Goal: Task Accomplishment & Management: Use online tool/utility

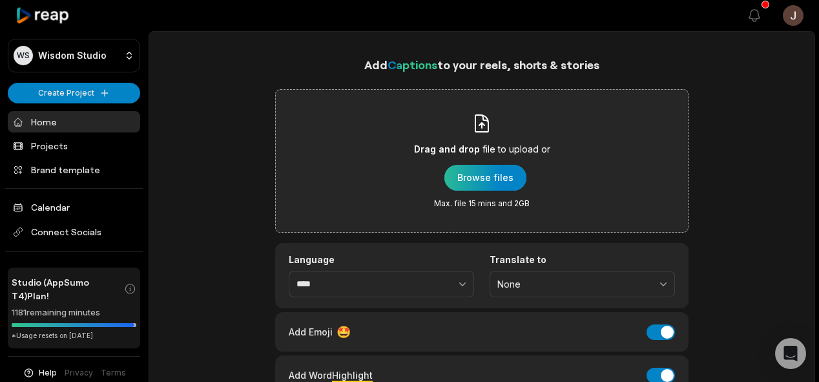
click at [506, 183] on div "button" at bounding box center [485, 178] width 82 height 26
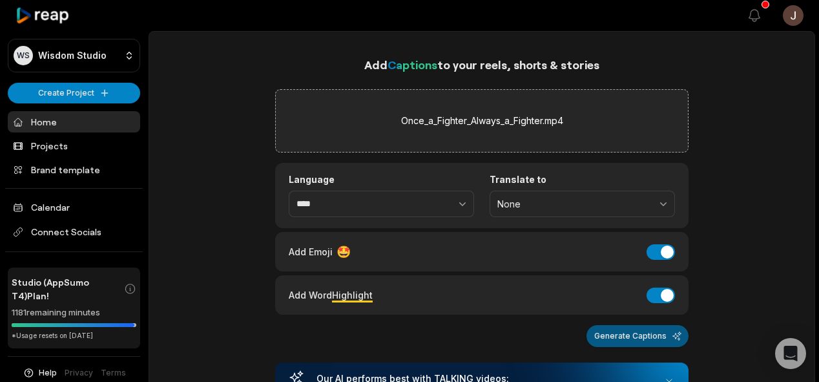
click at [651, 328] on button "Generate Captions" at bounding box center [637, 336] width 102 height 22
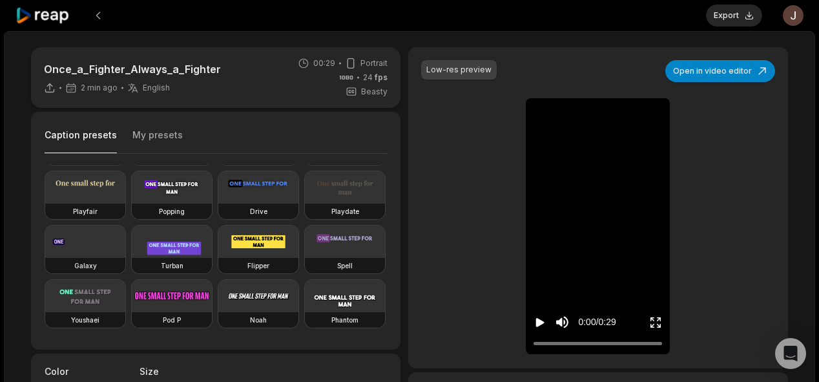
scroll to position [137, 0]
click at [132, 219] on div "Popping" at bounding box center [172, 210] width 80 height 15
type input "**"
click at [738, 15] on button "Export" at bounding box center [734, 16] width 56 height 22
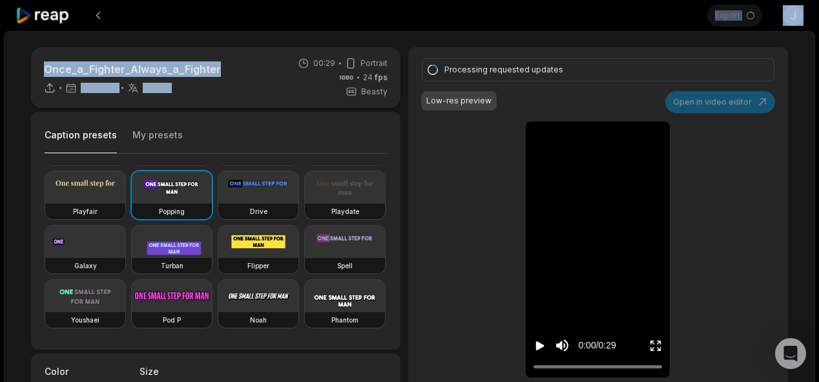
drag, startPoint x: 310, startPoint y: 80, endPoint x: 318, endPoint y: -31, distance: 111.3
click at [318, 0] on html "Export Open user menu Once_a_Fighter_Always_a_Fighter 5 min ago English en 00:2…" at bounding box center [409, 191] width 819 height 382
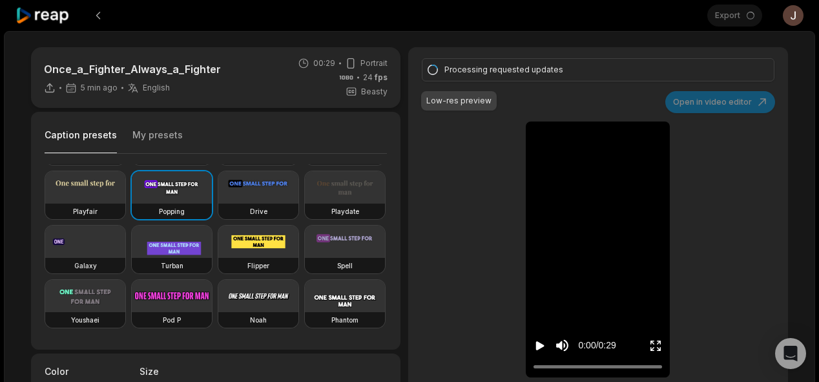
click at [370, 0] on div at bounding box center [361, 15] width 692 height 31
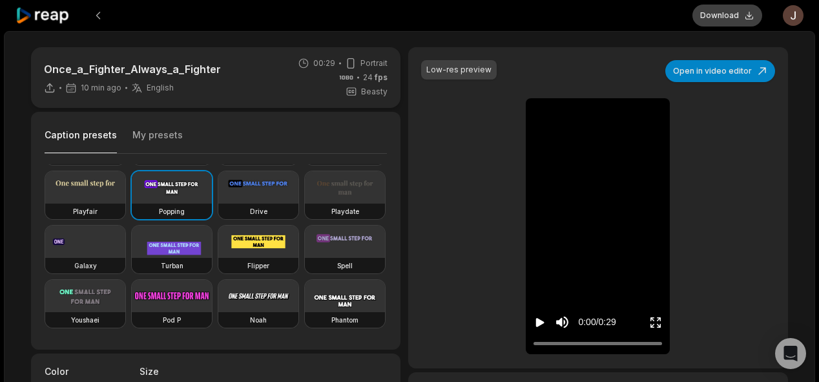
click at [710, 17] on button "Download" at bounding box center [727, 16] width 70 height 22
click at [92, 10] on button at bounding box center [98, 15] width 23 height 23
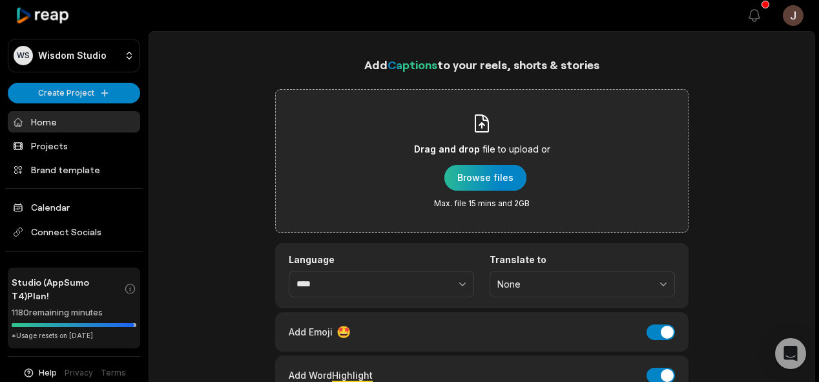
click at [497, 178] on div "button" at bounding box center [485, 178] width 82 height 26
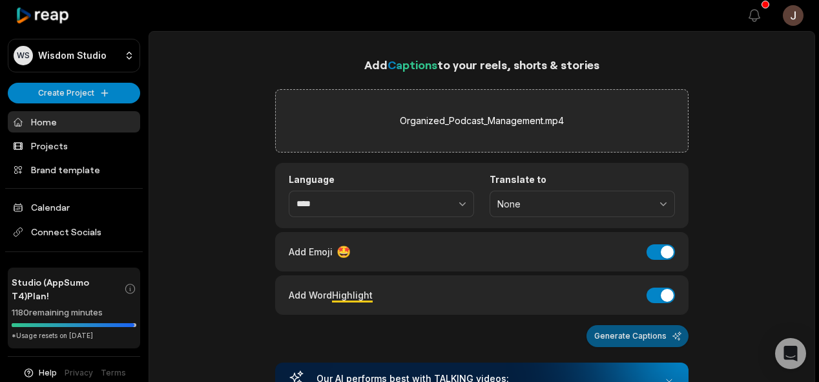
click at [616, 329] on button "Generate Captions" at bounding box center [637, 336] width 102 height 22
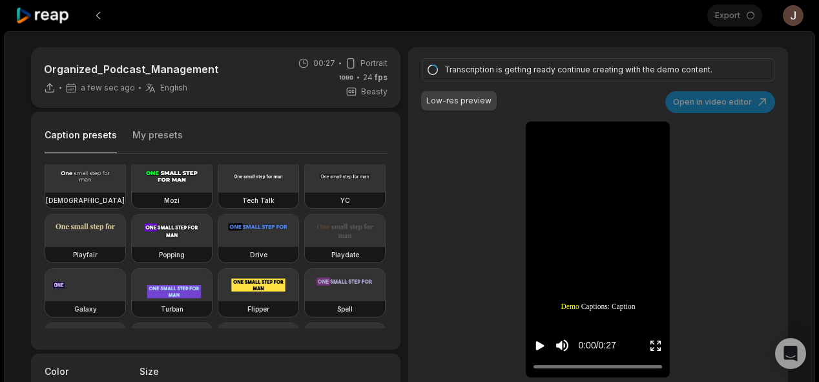
scroll to position [59, 0]
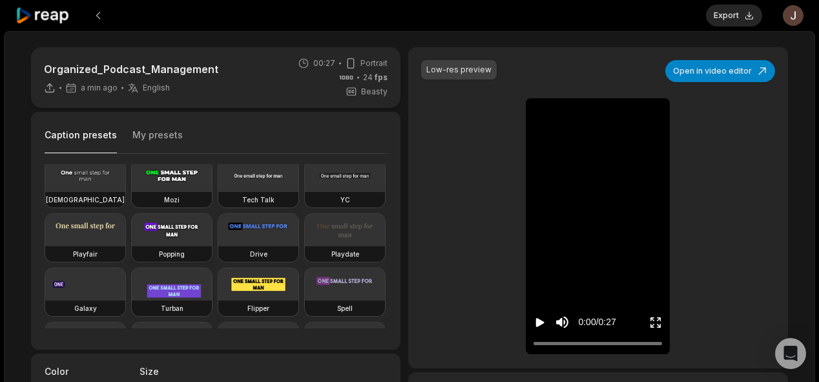
click at [132, 246] on video at bounding box center [172, 230] width 80 height 32
type input "**"
click at [731, 14] on button "Export" at bounding box center [734, 16] width 56 height 22
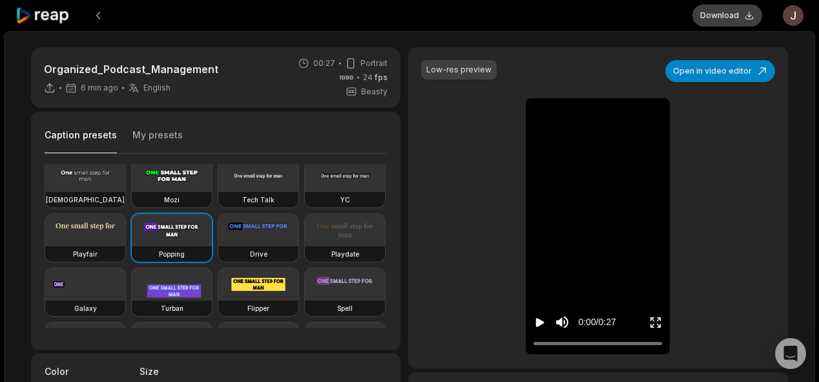
click at [723, 17] on button "Download" at bounding box center [727, 16] width 70 height 22
click at [738, 13] on button "Download" at bounding box center [727, 16] width 70 height 22
click at [101, 15] on button at bounding box center [98, 15] width 23 height 23
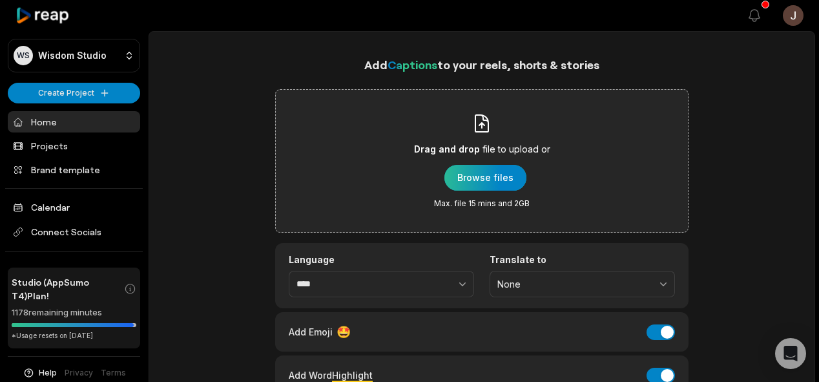
click at [467, 170] on div "button" at bounding box center [485, 178] width 82 height 26
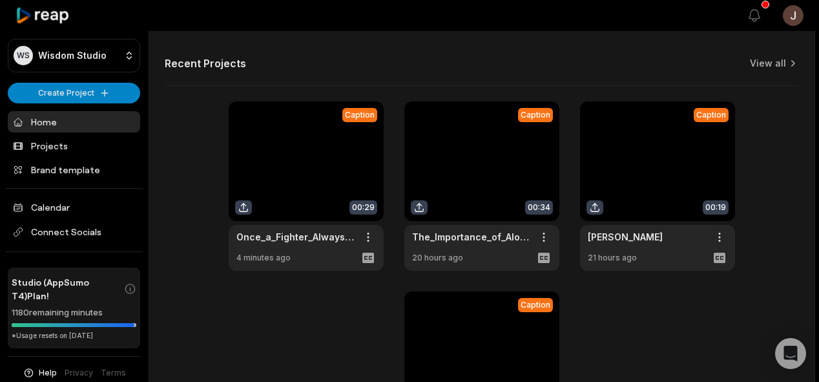
click at [126, 119] on link "Home" at bounding box center [74, 121] width 132 height 21
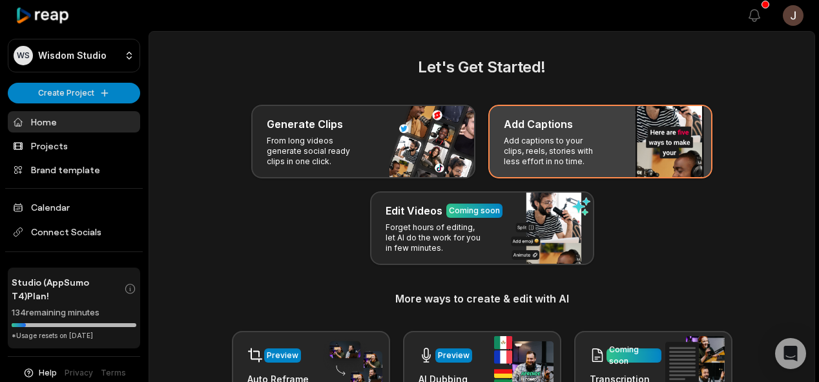
click at [566, 156] on p "Add captions to your clips, reels, stories with less effort in no time." at bounding box center [554, 151] width 100 height 31
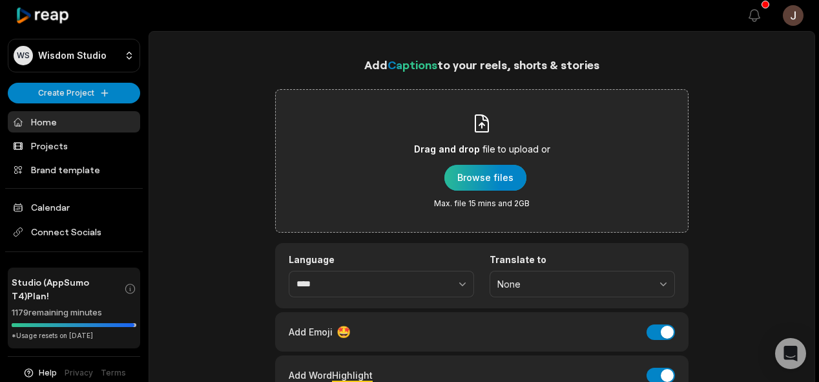
click at [483, 172] on div "button" at bounding box center [485, 178] width 82 height 26
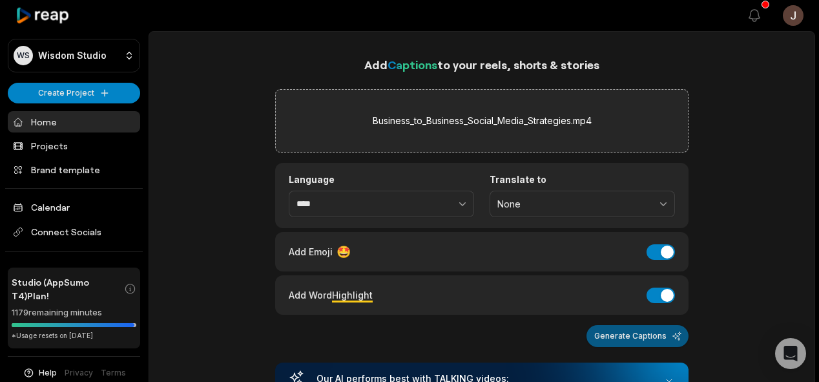
click at [640, 332] on button "Generate Captions" at bounding box center [637, 336] width 102 height 22
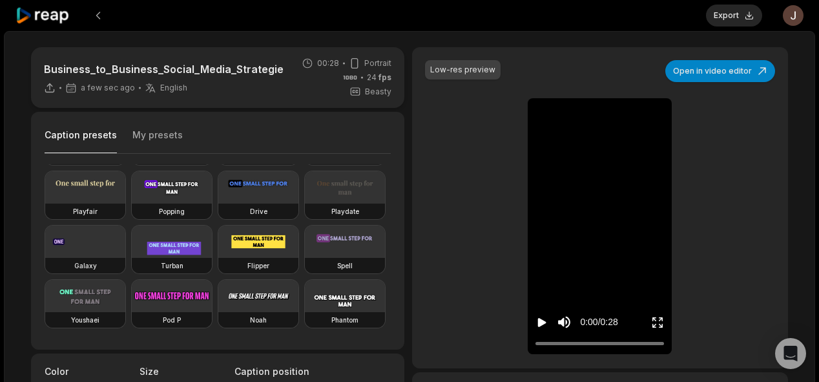
scroll to position [107, 0]
click at [132, 203] on video at bounding box center [172, 187] width 80 height 32
type input "**"
click at [728, 18] on button "Export" at bounding box center [734, 16] width 56 height 22
click at [529, 19] on div at bounding box center [353, 15] width 677 height 31
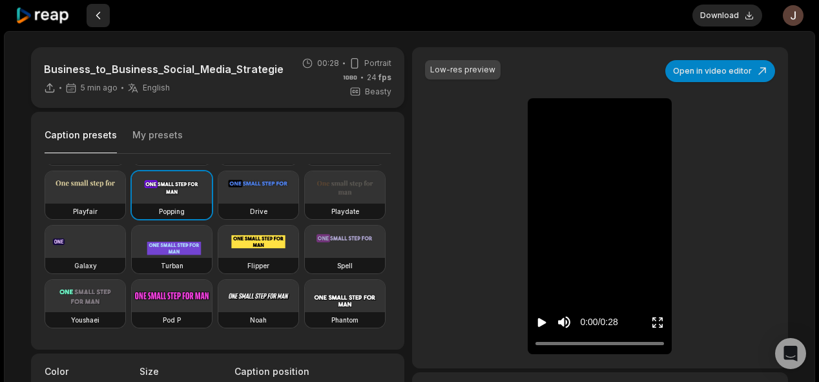
click at [99, 18] on button at bounding box center [98, 15] width 23 height 23
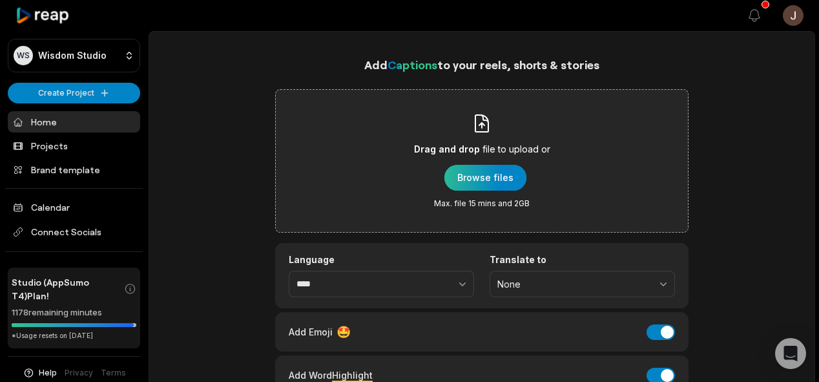
click at [476, 170] on div "button" at bounding box center [485, 178] width 82 height 26
click at [469, 176] on div "button" at bounding box center [485, 178] width 82 height 26
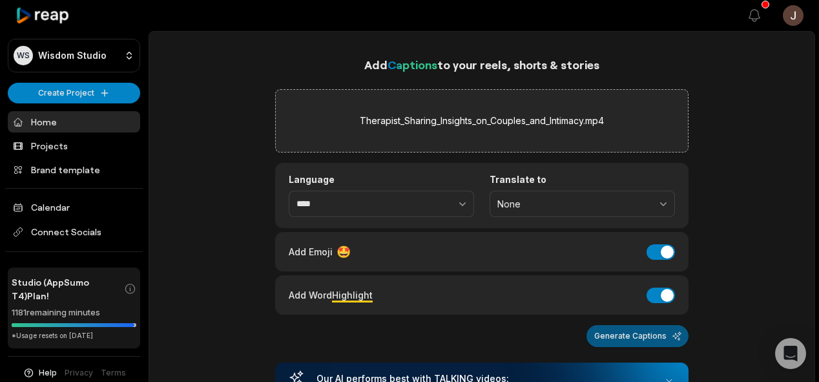
click at [631, 331] on button "Generate Captions" at bounding box center [637, 336] width 102 height 22
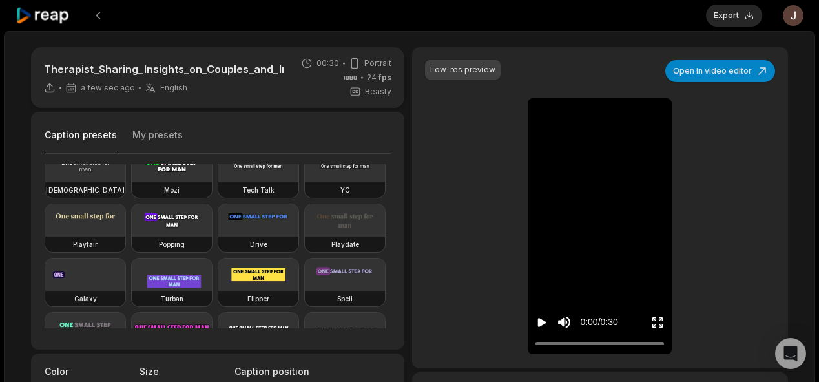
scroll to position [64, 0]
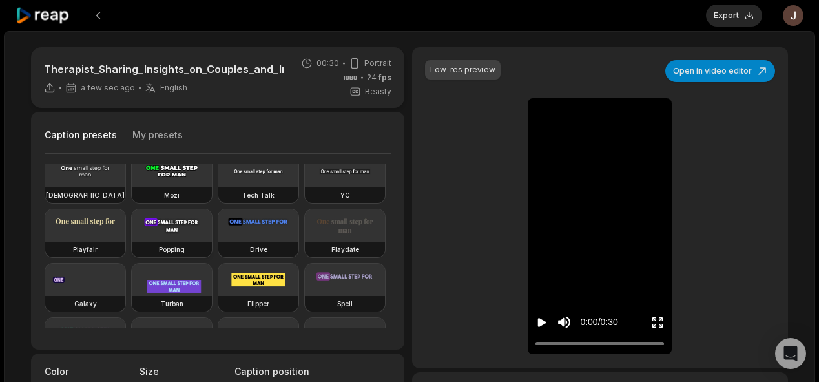
click at [132, 241] on video at bounding box center [172, 225] width 80 height 32
type input "**"
click at [728, 20] on button "Export" at bounding box center [734, 16] width 56 height 22
click at [726, 12] on button "Download" at bounding box center [727, 16] width 70 height 22
click at [99, 10] on button at bounding box center [98, 15] width 23 height 23
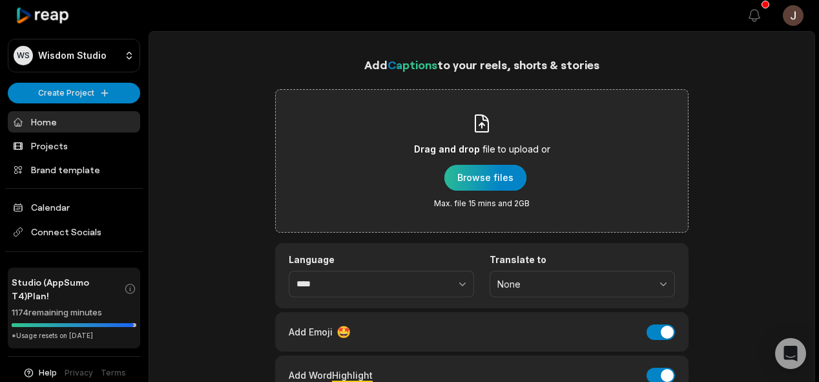
click at [482, 176] on div "button" at bounding box center [485, 178] width 82 height 26
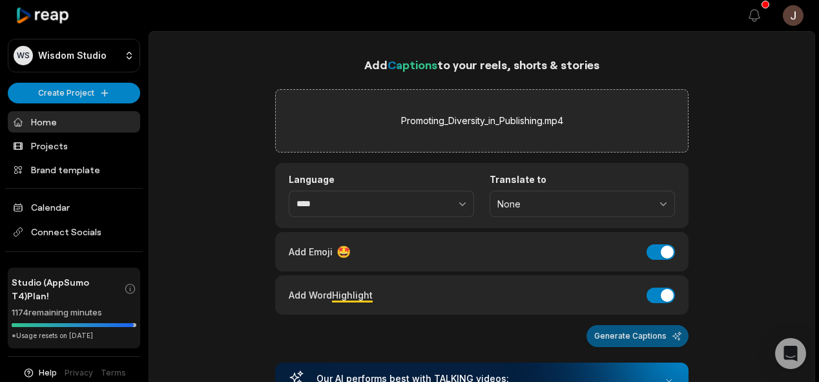
click at [644, 330] on button "Generate Captions" at bounding box center [637, 336] width 102 height 22
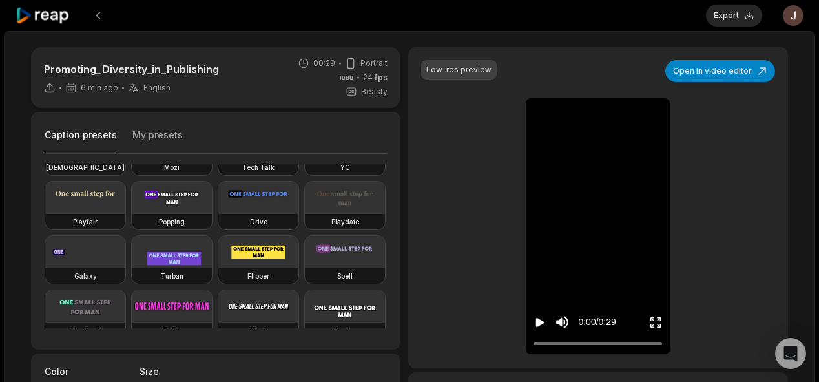
scroll to position [90, 0]
click at [132, 215] on video at bounding box center [172, 199] width 80 height 32
type input "**"
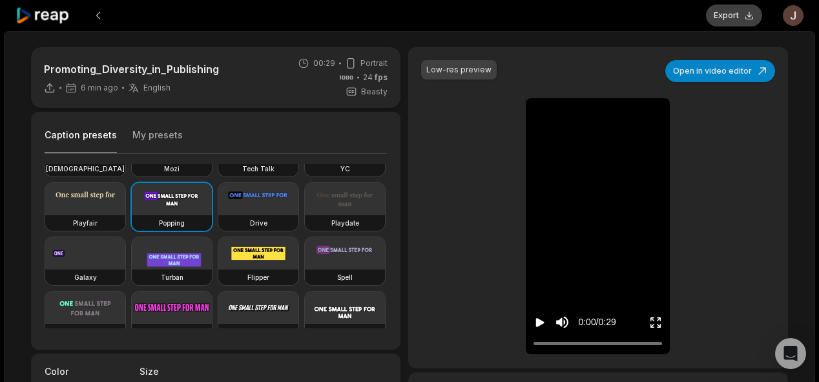
click at [741, 16] on button "Export" at bounding box center [734, 16] width 56 height 22
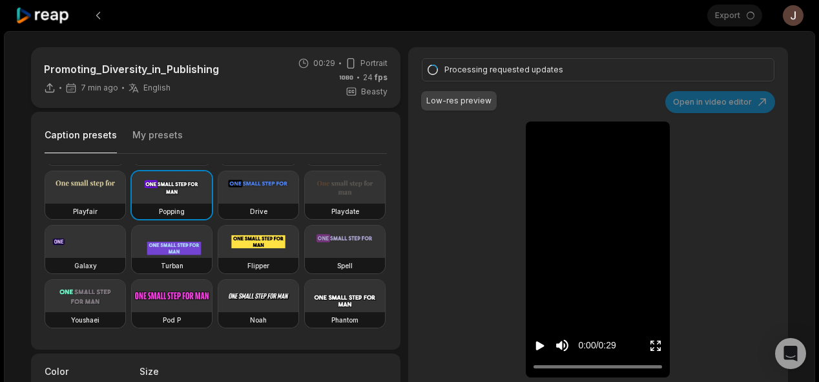
scroll to position [119, 0]
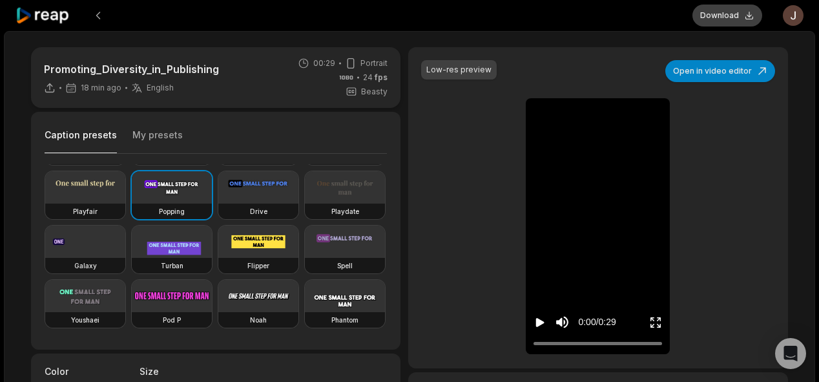
click at [717, 9] on button "Download" at bounding box center [727, 16] width 70 height 22
click at [99, 10] on button at bounding box center [98, 15] width 23 height 23
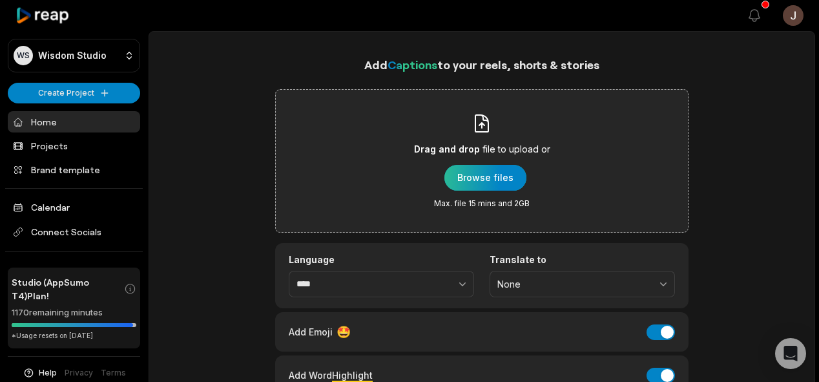
click at [487, 168] on div "button" at bounding box center [485, 178] width 82 height 26
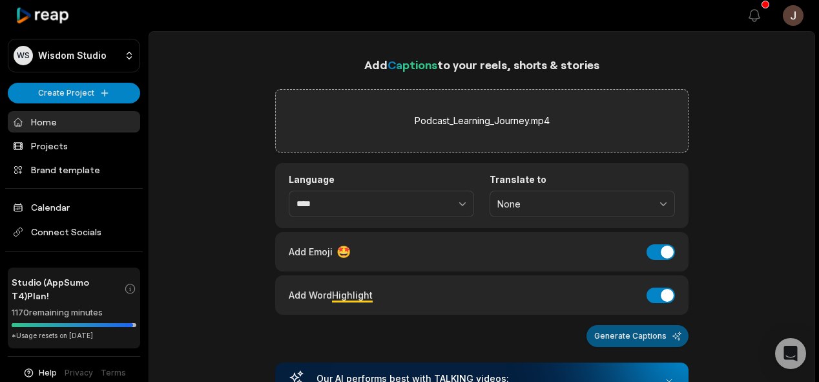
click at [633, 337] on button "Generate Captions" at bounding box center [637, 336] width 102 height 22
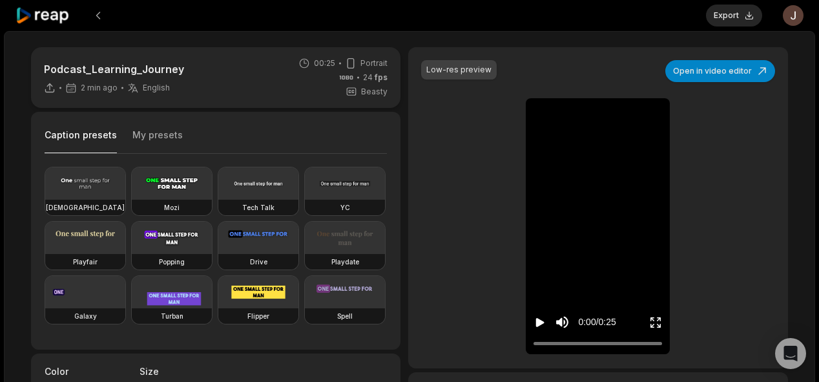
scroll to position [57, 0]
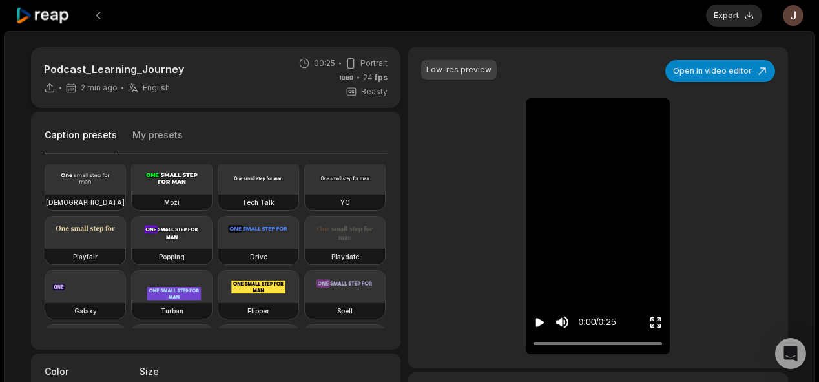
click at [132, 264] on div "Popping" at bounding box center [172, 256] width 80 height 15
type input "**"
click at [728, 13] on button "Export" at bounding box center [734, 16] width 56 height 22
click at [722, 14] on button "Download" at bounding box center [727, 16] width 70 height 22
click at [101, 12] on button at bounding box center [98, 15] width 23 height 23
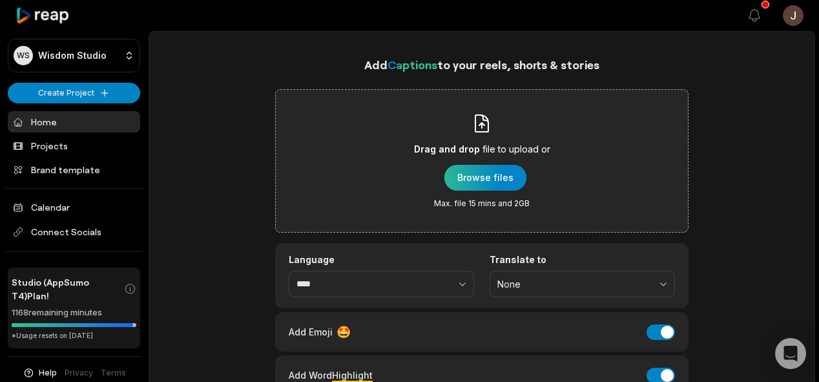
click at [489, 174] on div "button" at bounding box center [485, 178] width 82 height 26
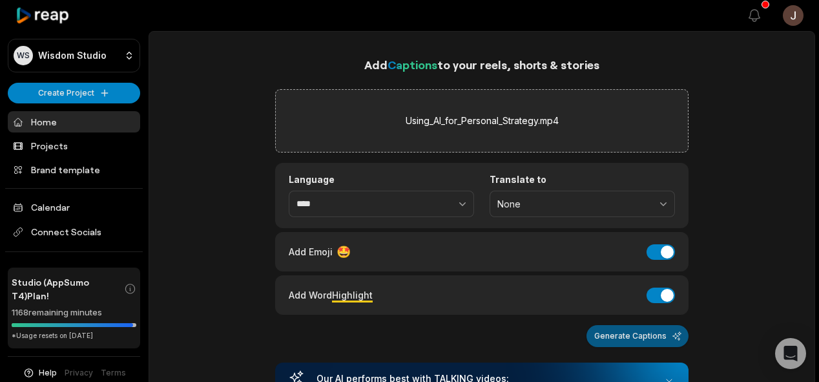
click at [646, 333] on button "Generate Captions" at bounding box center [637, 336] width 102 height 22
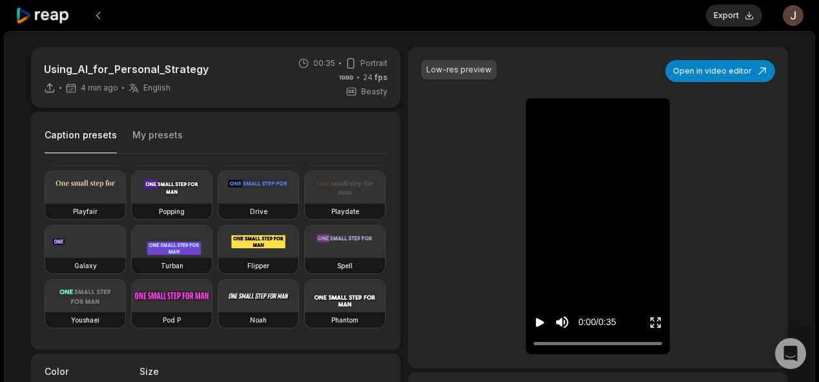
scroll to position [132, 0]
click at [132, 203] on video at bounding box center [172, 187] width 80 height 32
type input "**"
click at [730, 14] on button "Export" at bounding box center [734, 16] width 56 height 22
click at [736, 13] on button "Download" at bounding box center [727, 16] width 70 height 22
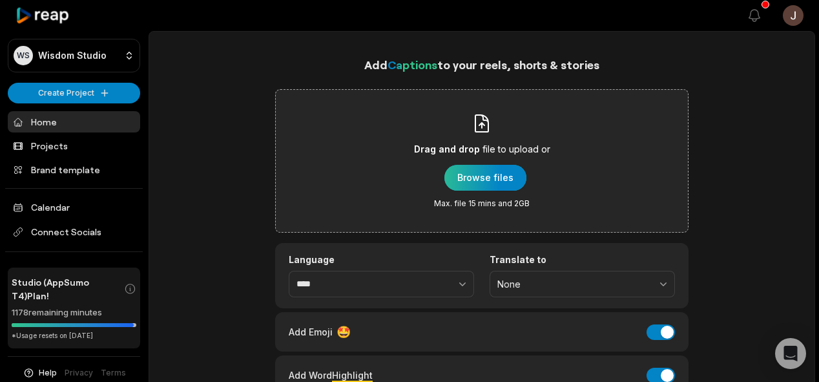
click at [467, 171] on div "button" at bounding box center [485, 178] width 82 height 26
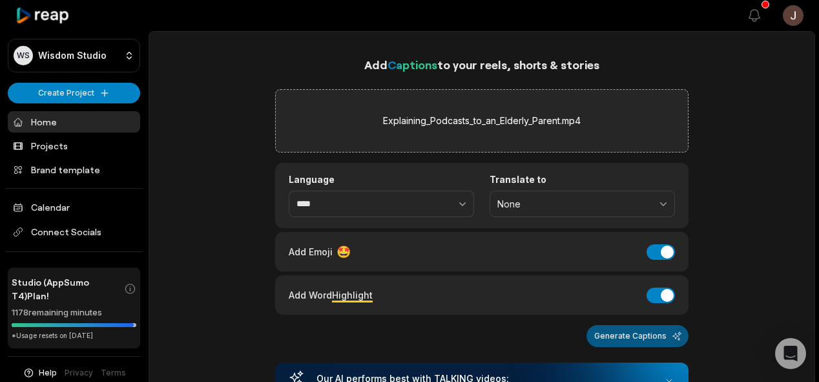
click at [640, 340] on button "Generate Captions" at bounding box center [637, 336] width 102 height 22
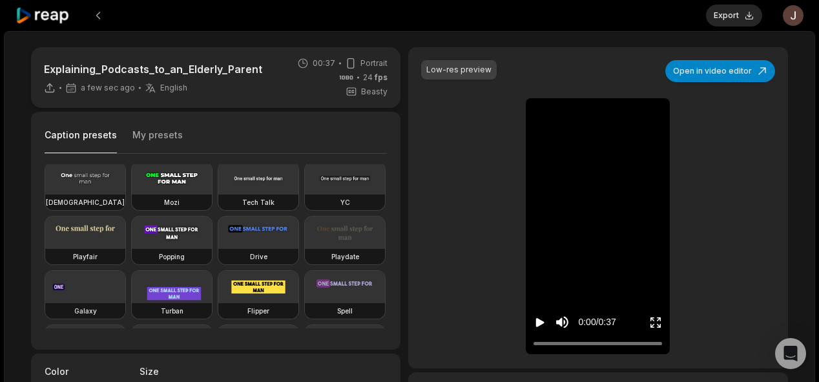
scroll to position [65, 0]
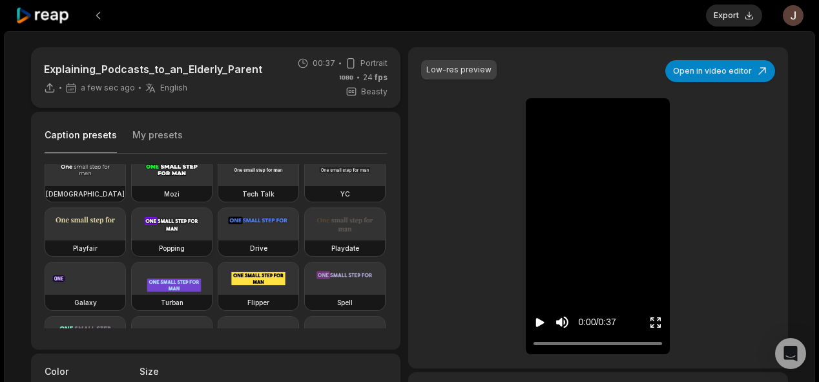
click at [132, 240] on video at bounding box center [172, 224] width 80 height 32
type input "**"
click at [733, 12] on button "Export" at bounding box center [734, 16] width 56 height 22
click at [710, 10] on button "Download" at bounding box center [727, 16] width 70 height 22
click at [710, 10] on div "Download Open user menu" at bounding box center [748, 15] width 110 height 31
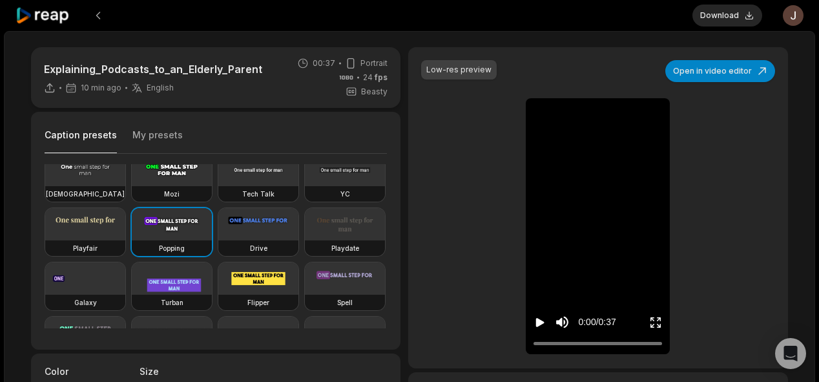
click at [276, 30] on div at bounding box center [353, 15] width 677 height 31
click at [99, 17] on button at bounding box center [98, 15] width 23 height 23
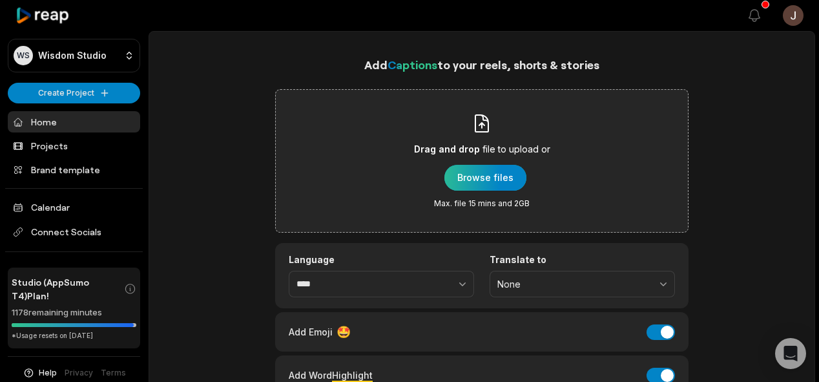
click at [489, 178] on div "button" at bounding box center [485, 178] width 82 height 26
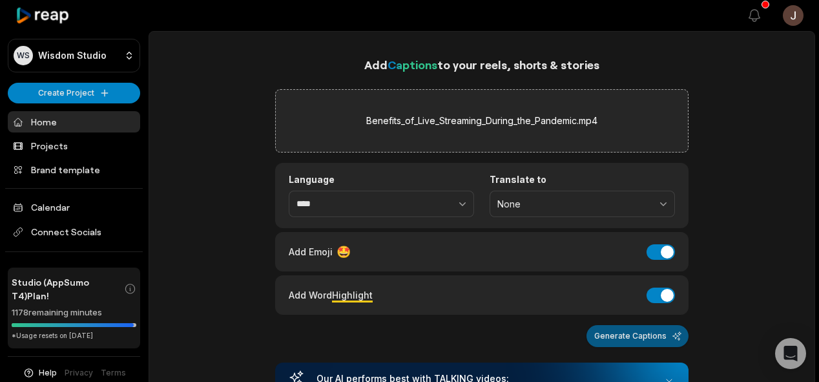
click at [640, 338] on button "Generate Captions" at bounding box center [637, 336] width 102 height 22
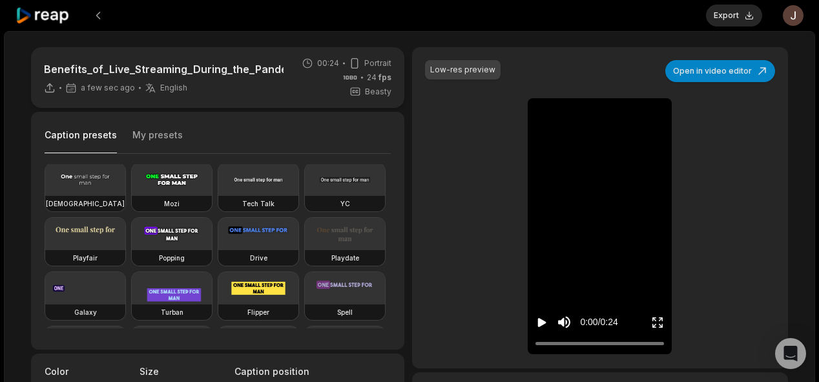
scroll to position [73, 0]
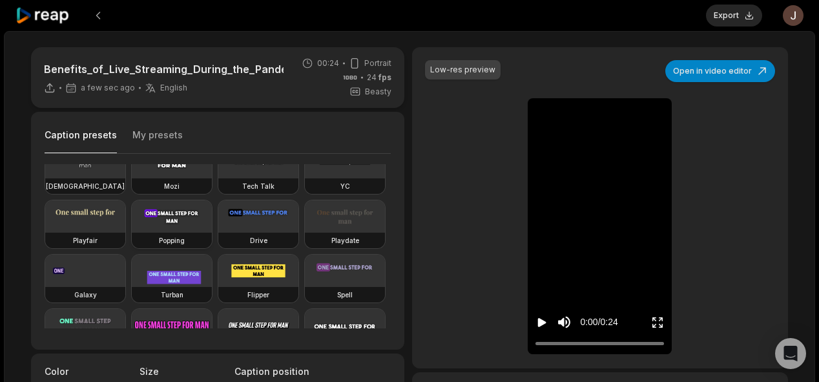
click at [132, 232] on video at bounding box center [172, 216] width 80 height 32
type input "**"
click at [728, 15] on button "Export" at bounding box center [734, 16] width 56 height 22
click at [713, 12] on button "Download" at bounding box center [727, 16] width 70 height 22
click at [98, 14] on button at bounding box center [98, 15] width 23 height 23
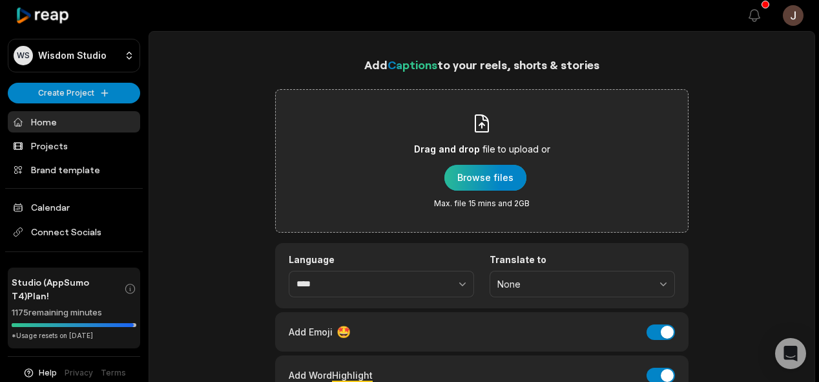
click at [497, 181] on div "button" at bounding box center [485, 178] width 82 height 26
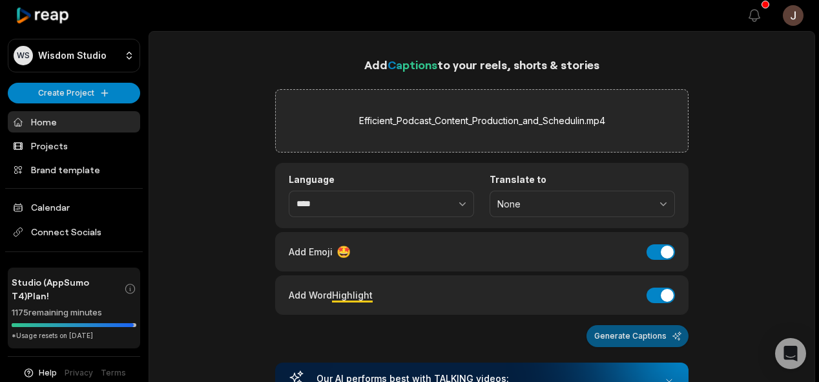
click at [610, 339] on button "Generate Captions" at bounding box center [637, 336] width 102 height 22
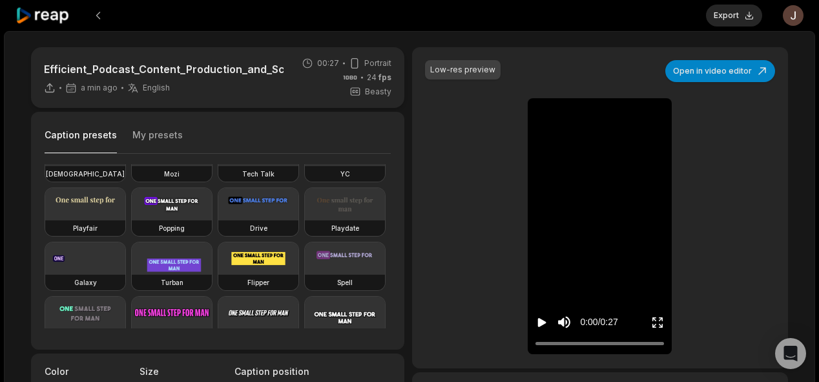
scroll to position [127, 0]
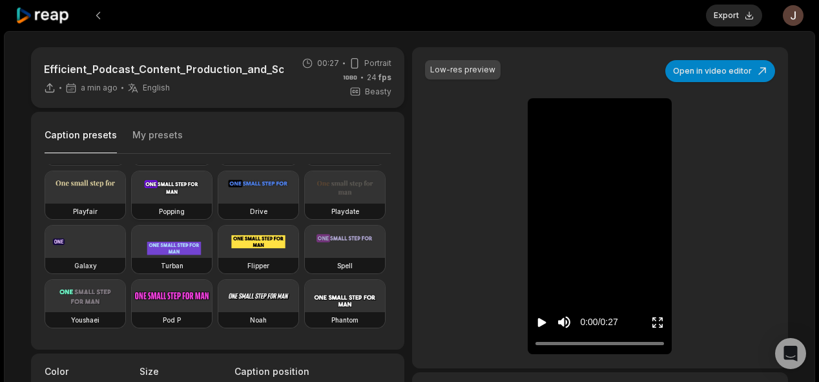
click at [132, 203] on video at bounding box center [172, 187] width 80 height 32
type input "**"
click at [726, 12] on button "Export" at bounding box center [734, 16] width 56 height 22
click at [724, 11] on button "Download" at bounding box center [727, 16] width 70 height 22
click at [103, 13] on button at bounding box center [98, 15] width 23 height 23
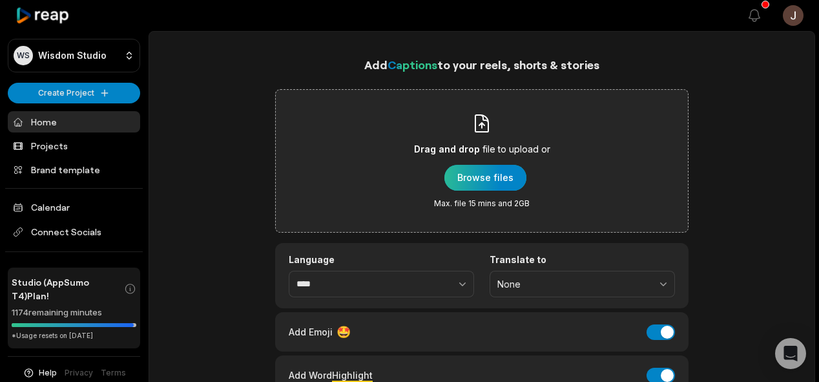
click at [478, 178] on div "button" at bounding box center [485, 178] width 82 height 26
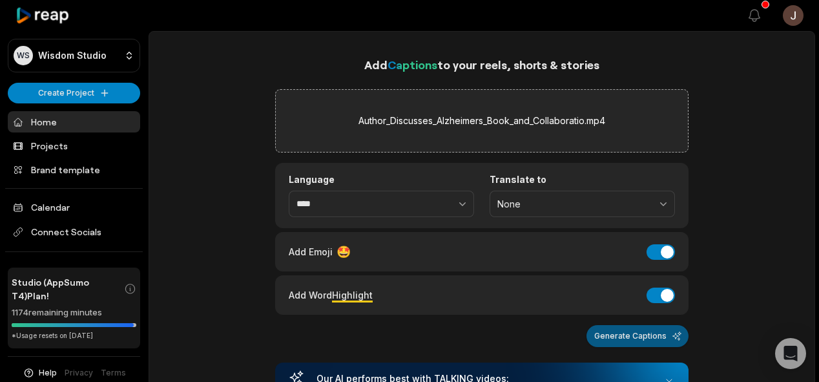
click at [611, 330] on button "Generate Captions" at bounding box center [637, 336] width 102 height 22
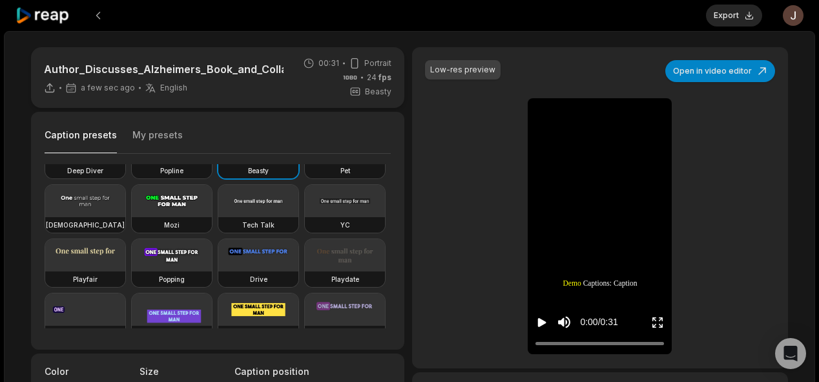
scroll to position [39, 0]
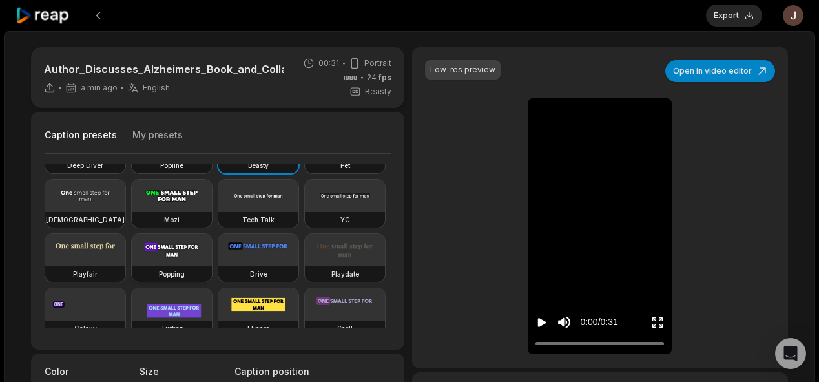
click at [132, 266] on video at bounding box center [172, 250] width 80 height 32
type input "**"
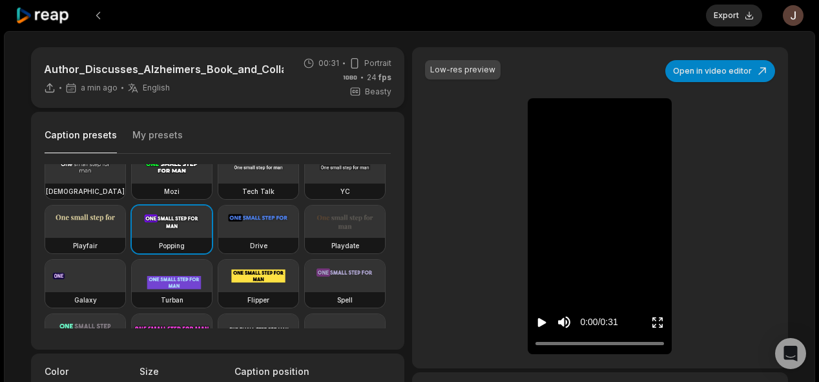
scroll to position [65, 0]
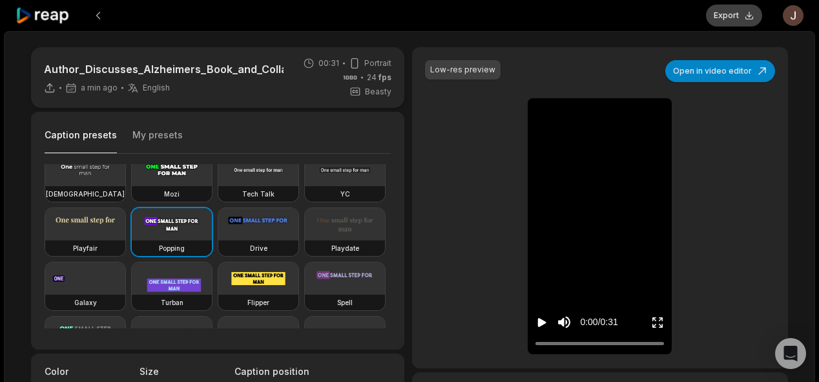
click at [733, 13] on button "Export" at bounding box center [734, 16] width 56 height 22
click at [718, 16] on button "Download" at bounding box center [727, 16] width 70 height 22
click at [96, 13] on button at bounding box center [98, 15] width 23 height 23
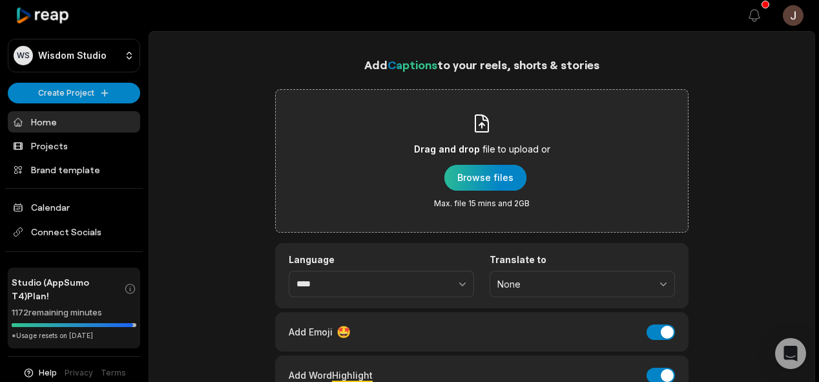
click at [486, 179] on div "button" at bounding box center [485, 178] width 82 height 26
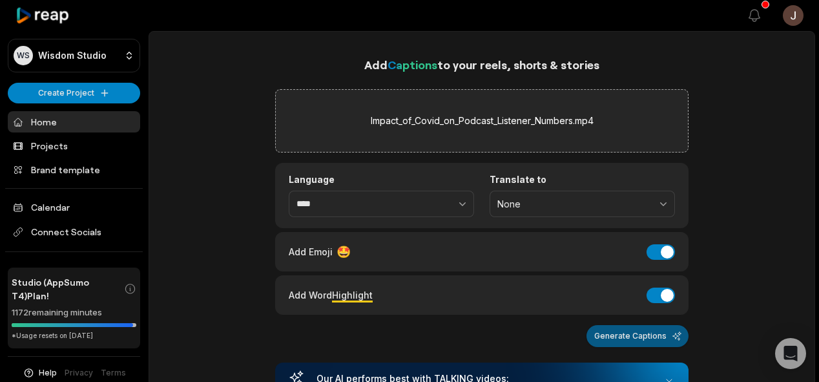
click at [677, 327] on button "Generate Captions" at bounding box center [637, 336] width 102 height 22
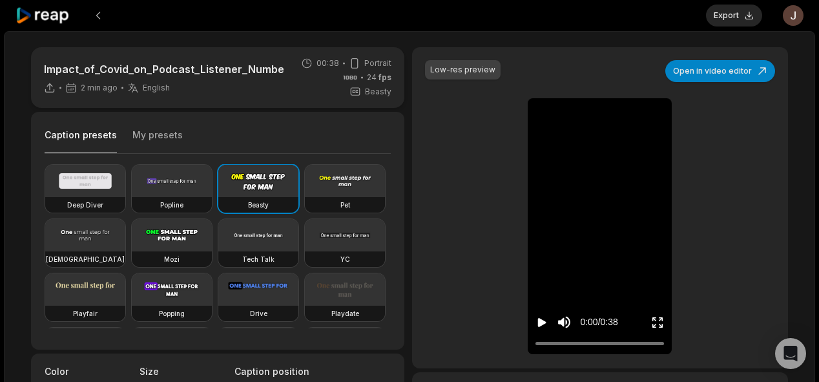
drag, startPoint x: 382, startPoint y: 201, endPoint x: 384, endPoint y: 211, distance: 10.0
click at [384, 211] on div "Deep Diver Popline Beasty Pet Zen Mozi Tech Talk YC Playfair Popping Drive Play…" at bounding box center [218, 246] width 346 height 164
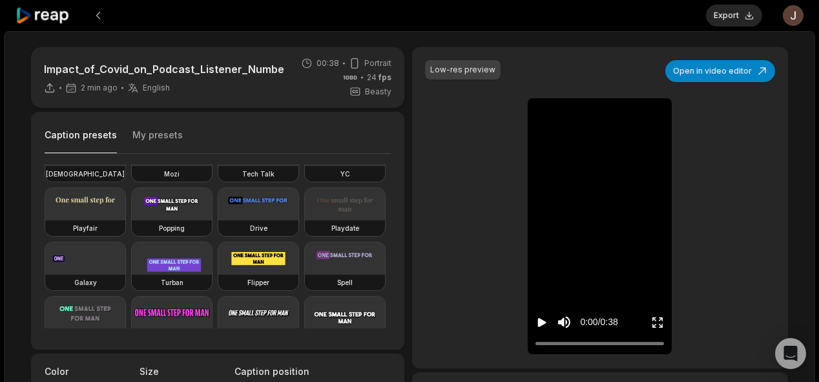
scroll to position [77, 0]
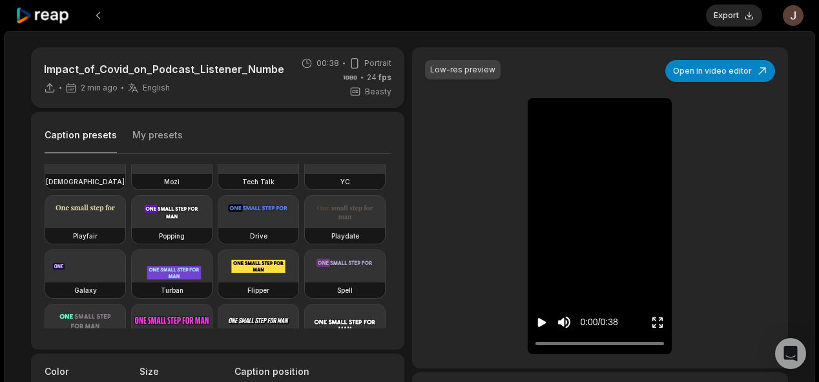
click at [159, 241] on h3 "Popping" at bounding box center [172, 236] width 26 height 10
type input "**"
click at [733, 14] on button "Export" at bounding box center [734, 16] width 56 height 22
click at [736, 12] on button "Download" at bounding box center [727, 16] width 70 height 22
click at [93, 13] on button at bounding box center [98, 15] width 23 height 23
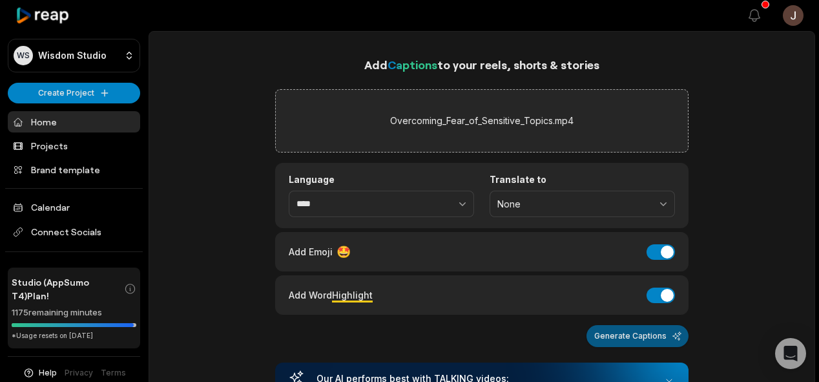
click at [633, 340] on button "Generate Captions" at bounding box center [637, 336] width 102 height 22
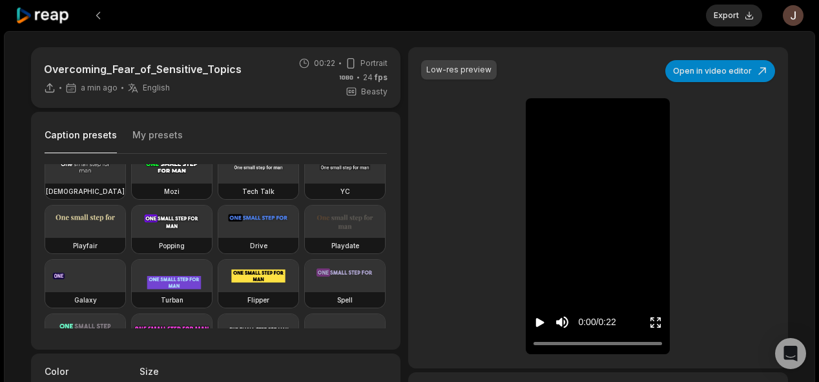
scroll to position [78, 0]
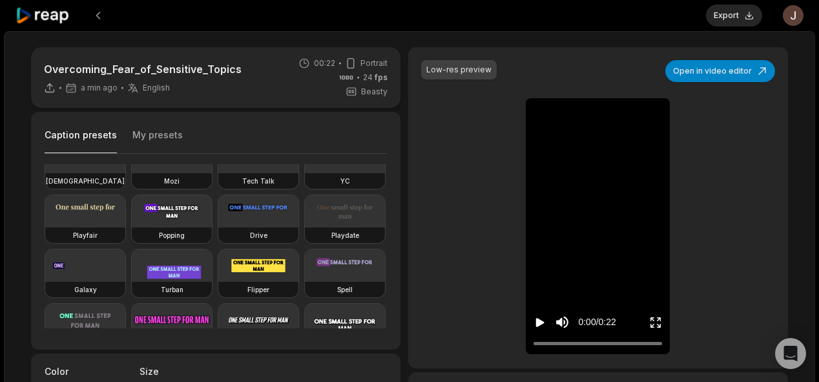
click at [132, 227] on video at bounding box center [172, 211] width 80 height 32
type input "**"
click at [729, 5] on button "Export" at bounding box center [734, 16] width 56 height 22
click at [723, 15] on button "Download" at bounding box center [727, 16] width 70 height 22
click at [94, 11] on button at bounding box center [98, 15] width 23 height 23
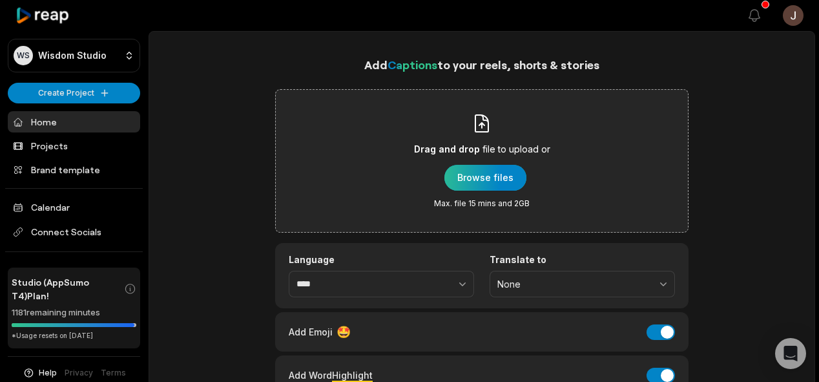
click at [488, 170] on div "button" at bounding box center [485, 178] width 82 height 26
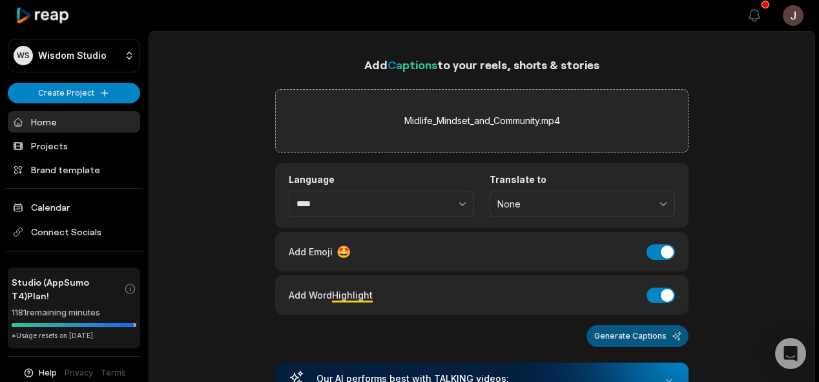
click at [628, 333] on button "Generate Captions" at bounding box center [637, 336] width 102 height 22
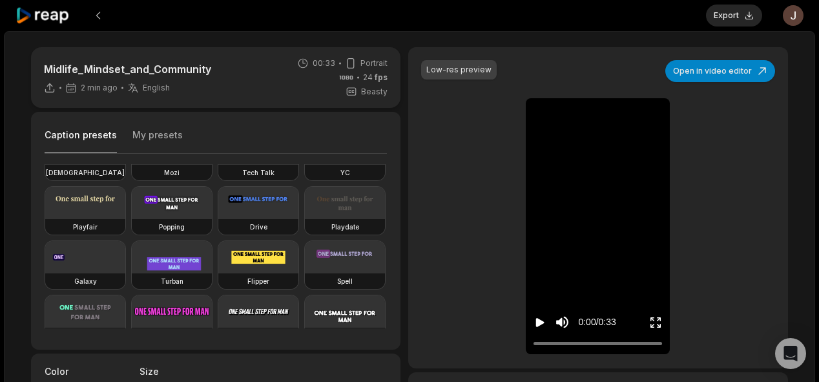
scroll to position [88, 0]
click at [132, 218] on video at bounding box center [172, 201] width 80 height 32
type input "**"
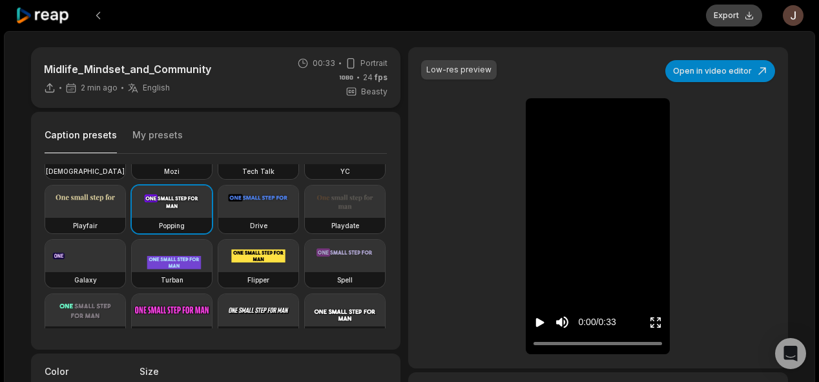
click at [741, 9] on button "Export" at bounding box center [734, 16] width 56 height 22
click at [735, 16] on button "Download" at bounding box center [727, 16] width 70 height 22
click at [549, 35] on div "Midlife_Mindset_and_Community 11 min ago English en 00:33 Portrait 24 fps Beast…" at bounding box center [409, 382] width 811 height 702
click at [101, 12] on button at bounding box center [98, 15] width 23 height 23
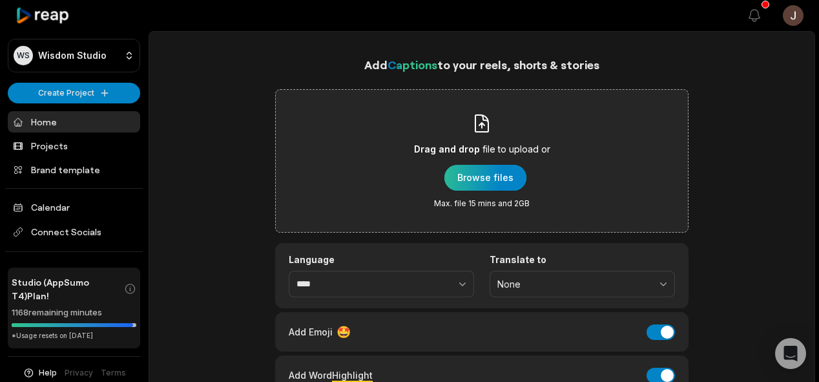
click at [480, 181] on div "button" at bounding box center [485, 178] width 82 height 26
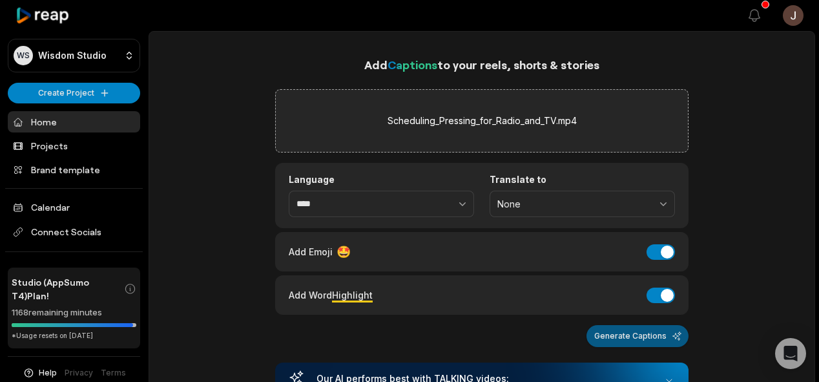
click at [648, 331] on button "Generate Captions" at bounding box center [637, 336] width 102 height 22
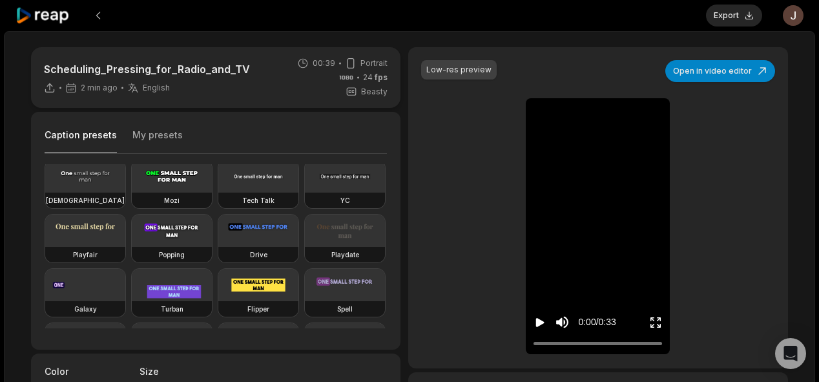
scroll to position [84, 0]
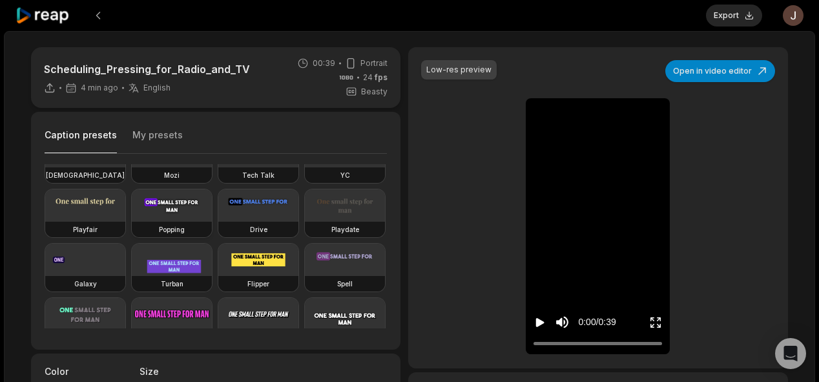
click at [132, 221] on video at bounding box center [172, 205] width 80 height 32
type input "**"
click at [739, 17] on button "Export" at bounding box center [734, 16] width 56 height 22
click at [735, 15] on button "Download" at bounding box center [727, 16] width 70 height 22
